Goal: Task Accomplishment & Management: Use online tool/utility

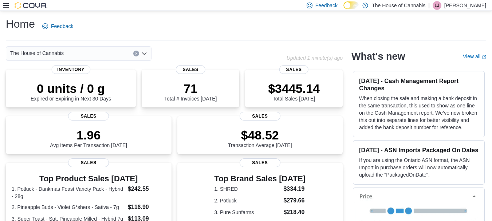
click at [3, 4] on div "Feedback Dark Mode The House of Cannabis | LJ [PERSON_NAME]" at bounding box center [246, 5] width 492 height 11
click at [5, 6] on icon at bounding box center [6, 6] width 6 height 6
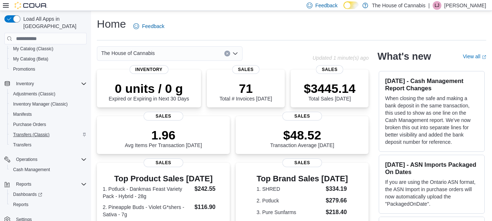
scroll to position [61, 0]
click at [27, 201] on span "Reports" at bounding box center [20, 204] width 15 height 6
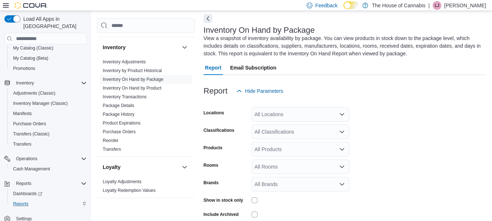
scroll to position [155, 0]
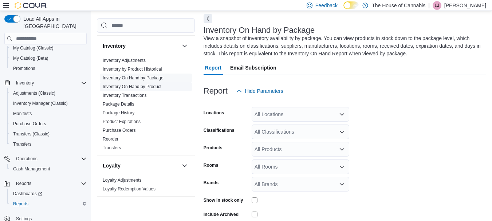
click at [149, 86] on link "Inventory On Hand by Product" at bounding box center [132, 86] width 59 height 5
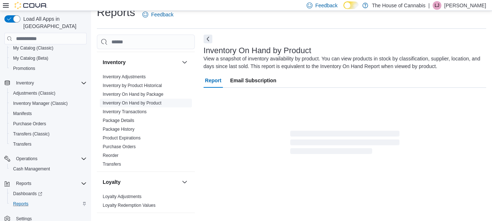
scroll to position [24, 0]
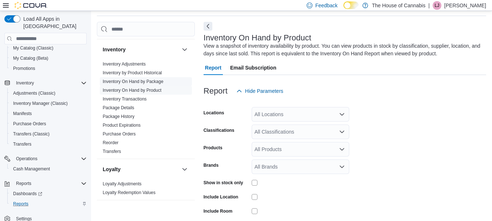
click at [159, 82] on link "Inventory On Hand by Package" at bounding box center [133, 81] width 61 height 5
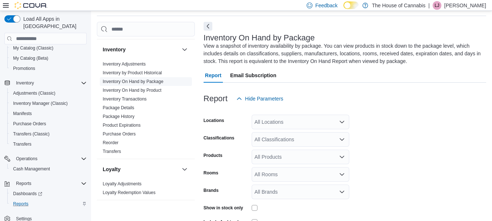
scroll to position [32, 0]
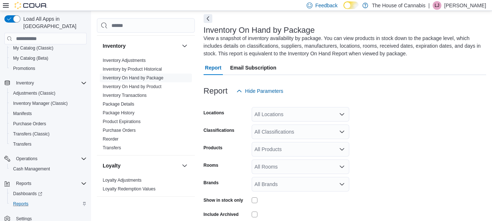
click at [342, 114] on icon "Open list of options" at bounding box center [342, 114] width 6 height 6
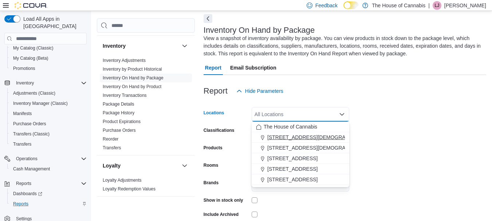
click at [304, 135] on span "[STREET_ADDRESS][DEMOGRAPHIC_DATA]" at bounding box center [320, 137] width 107 height 7
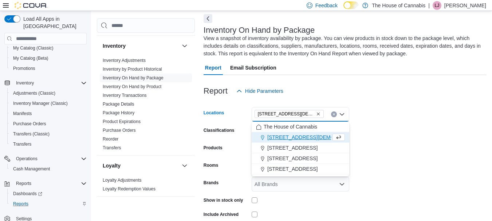
click at [431, 171] on form "Locations [STREET_ADDRESS][GEOGRAPHIC_DATA][DEMOGRAPHIC_DATA] box. Selected. [S…" at bounding box center [345, 169] width 283 height 142
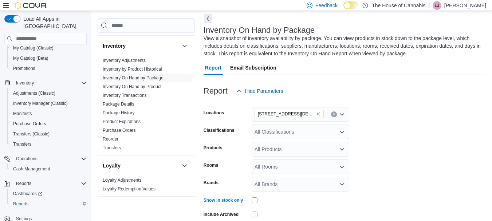
click at [342, 133] on icon "Open list of options" at bounding box center [342, 132] width 4 height 2
click at [341, 132] on icon "Open list of options" at bounding box center [342, 132] width 4 height 2
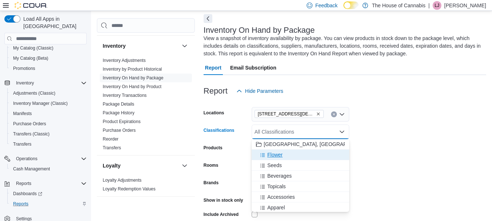
click at [277, 154] on span "Flower" at bounding box center [274, 154] width 15 height 7
click at [393, 117] on form "Locations [STREET_ADDRESS] Keswick Classifications Flower Seeds Combo box. Sele…" at bounding box center [345, 169] width 283 height 142
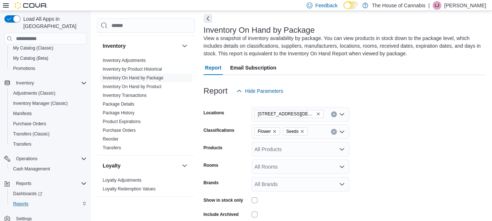
click at [301, 132] on icon "Remove Seeds from selection in this group" at bounding box center [302, 131] width 3 height 3
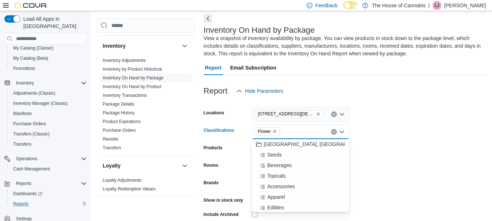
click at [438, 113] on form "Locations [STREET_ADDRESS][DEMOGRAPHIC_DATA] Keswick Classifications Flower Com…" at bounding box center [345, 169] width 283 height 142
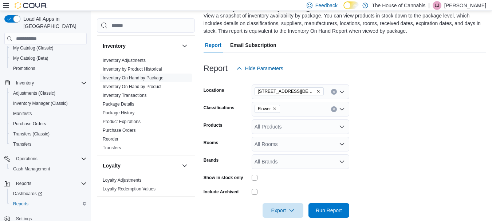
scroll to position [66, 0]
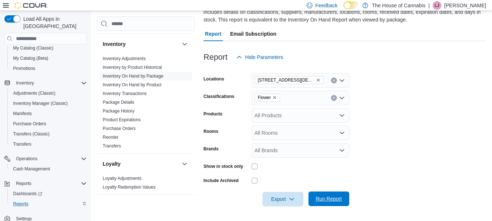
click at [321, 198] on span "Run Report" at bounding box center [329, 198] width 26 height 7
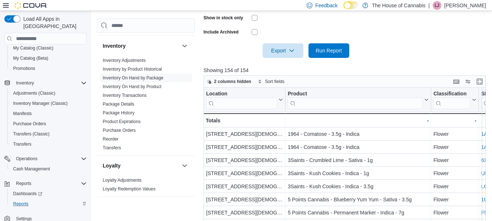
scroll to position [227, 0]
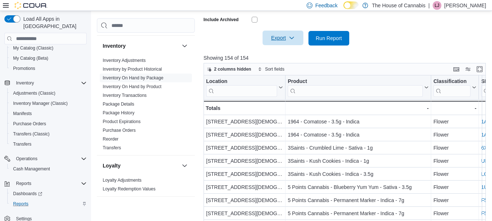
click at [293, 39] on icon "button" at bounding box center [292, 38] width 6 height 6
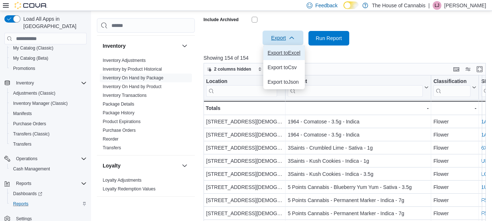
click at [290, 55] on span "Export to Excel" at bounding box center [284, 53] width 33 height 6
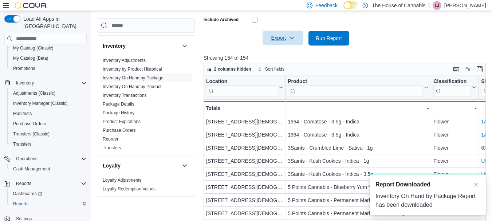
scroll to position [0, 0]
